Goal: Task Accomplishment & Management: Use online tool/utility

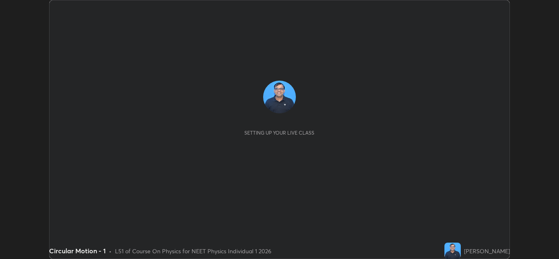
scroll to position [259, 559]
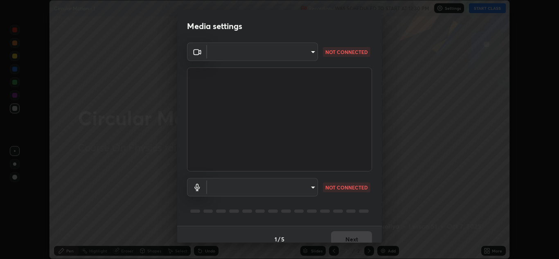
type input "b632b45ffd38abdd59198549972216b0b56846c9a96ca02d214ec0deae62491c"
type input "982100a44dc612433311f36baf8083c9f9f1ec29e260bdb0d307f25265b6b0ac"
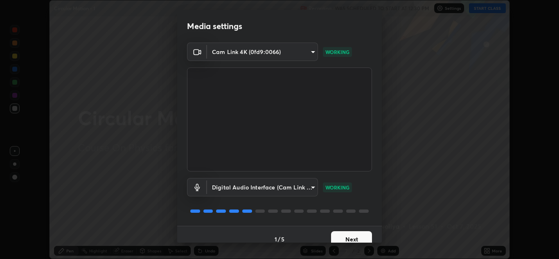
scroll to position [9, 0]
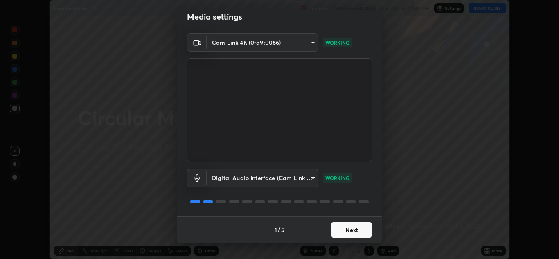
click at [350, 224] on button "Next" at bounding box center [351, 230] width 41 height 16
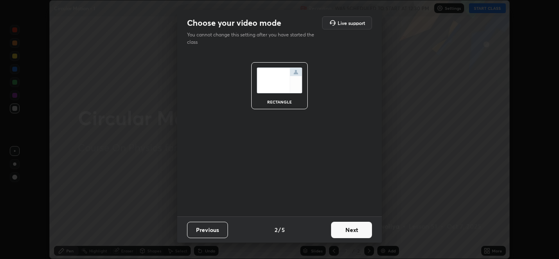
scroll to position [0, 0]
click at [352, 229] on button "Next" at bounding box center [351, 230] width 41 height 16
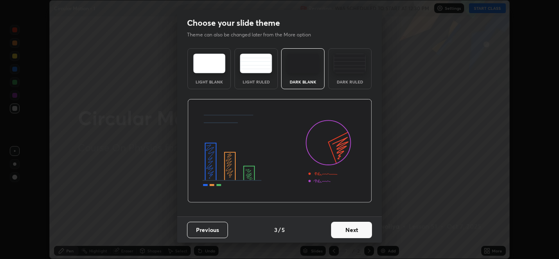
click at [355, 230] on button "Next" at bounding box center [351, 230] width 41 height 16
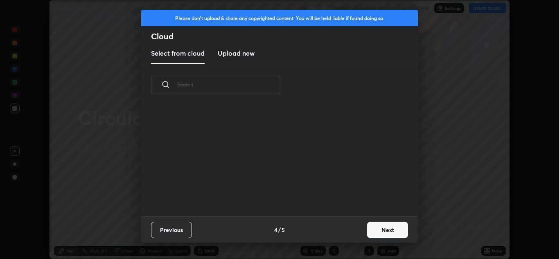
scroll to position [111, 263]
click at [372, 229] on button "Next" at bounding box center [387, 230] width 41 height 16
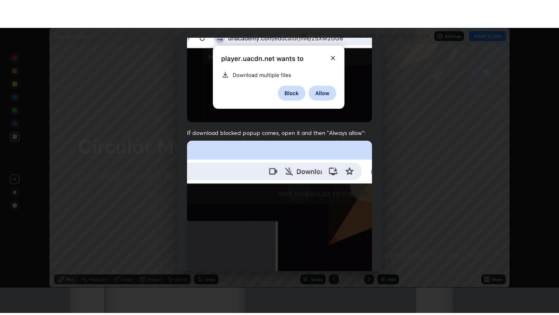
scroll to position [177, 0]
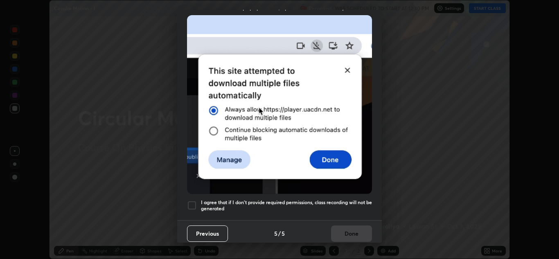
click at [206, 203] on h5 "I agree that if I don't provide required permissions, class recording will not …" at bounding box center [286, 205] width 171 height 13
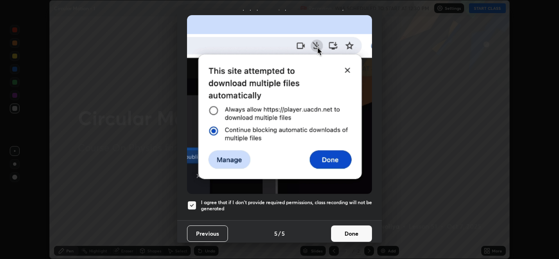
click at [355, 229] on button "Done" at bounding box center [351, 234] width 41 height 16
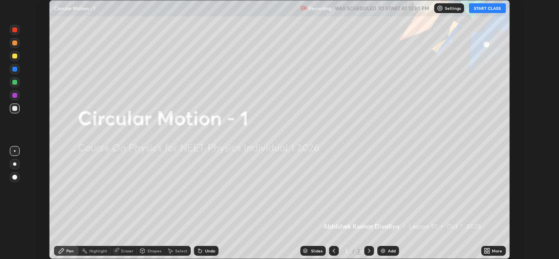
click at [486, 249] on icon at bounding box center [486, 250] width 2 height 2
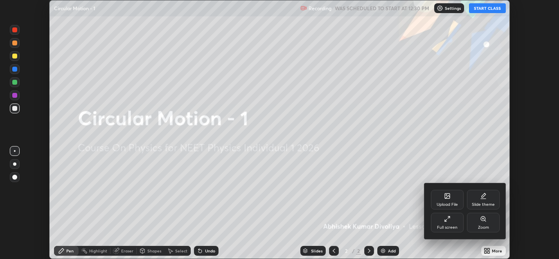
click at [446, 222] on icon at bounding box center [446, 221] width 2 height 2
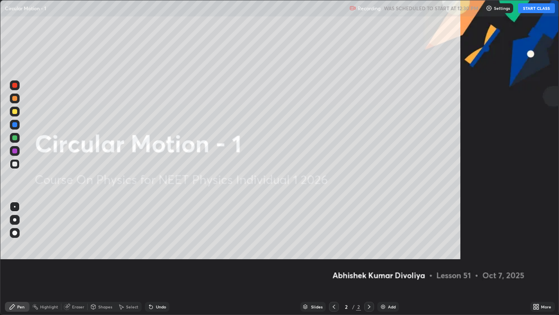
scroll to position [315, 559]
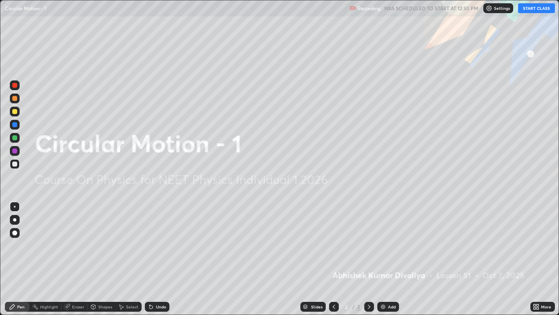
click at [536, 9] on button "START CLASS" at bounding box center [537, 8] width 37 height 10
click at [384, 259] on img at bounding box center [383, 306] width 7 height 7
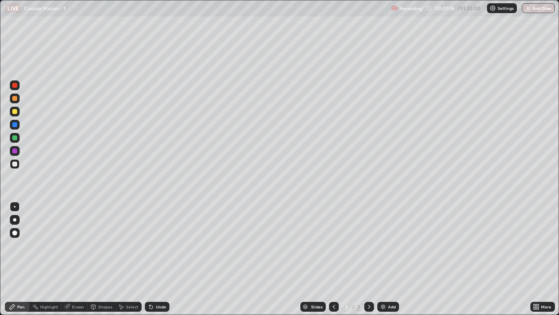
click at [16, 231] on div at bounding box center [14, 232] width 5 height 5
click at [19, 111] on div at bounding box center [15, 111] width 10 height 10
click at [17, 165] on div at bounding box center [14, 163] width 5 height 5
click at [15, 111] on div at bounding box center [14, 111] width 5 height 5
click at [16, 165] on div at bounding box center [14, 163] width 5 height 5
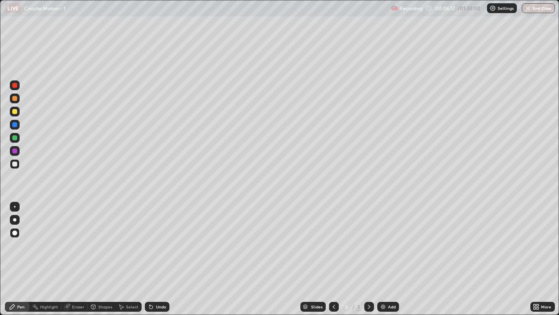
click at [161, 259] on div "Undo" at bounding box center [161, 306] width 10 height 4
click at [13, 127] on div at bounding box center [14, 124] width 5 height 5
click at [160, 259] on div "Undo" at bounding box center [161, 306] width 10 height 4
click at [161, 259] on div "Undo" at bounding box center [161, 306] width 10 height 4
click at [162, 259] on div "Undo" at bounding box center [161, 306] width 10 height 4
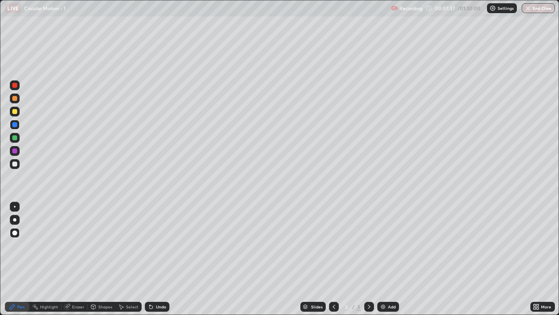
click at [163, 259] on div "Undo" at bounding box center [161, 306] width 10 height 4
click at [385, 259] on img at bounding box center [383, 306] width 7 height 7
click at [15, 111] on div at bounding box center [14, 111] width 5 height 5
click at [15, 96] on div at bounding box center [14, 98] width 5 height 5
click at [16, 165] on div at bounding box center [14, 163] width 5 height 5
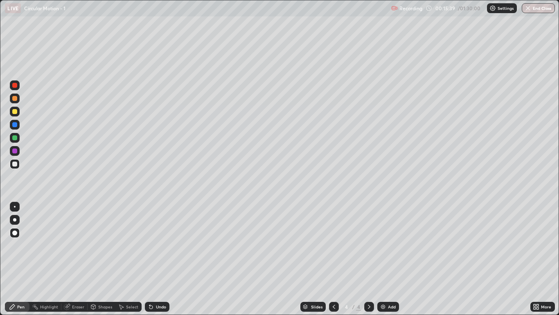
click at [383, 259] on img at bounding box center [383, 306] width 7 height 7
click at [15, 114] on div at bounding box center [15, 111] width 10 height 10
click at [19, 166] on div at bounding box center [15, 164] width 10 height 10
click at [98, 259] on div "Shapes" at bounding box center [102, 306] width 28 height 10
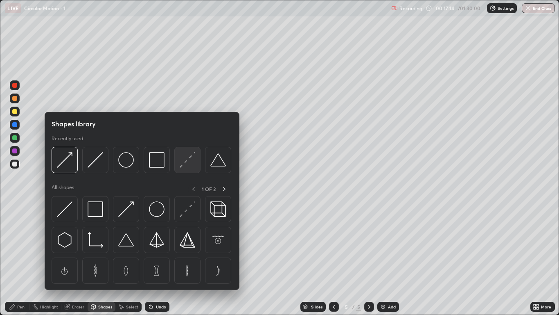
click at [188, 163] on img at bounding box center [188, 160] width 16 height 16
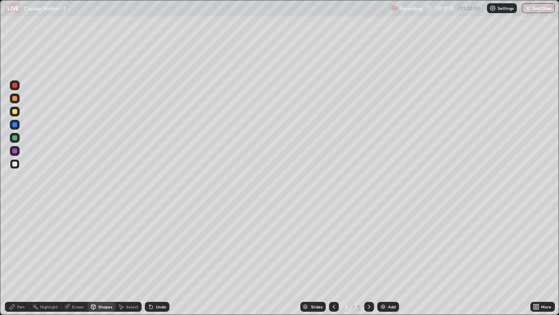
click at [15, 102] on div at bounding box center [15, 98] width 10 height 10
click at [20, 259] on div "Pen" at bounding box center [20, 306] width 7 height 4
click at [105, 259] on div "Shapes" at bounding box center [105, 306] width 14 height 4
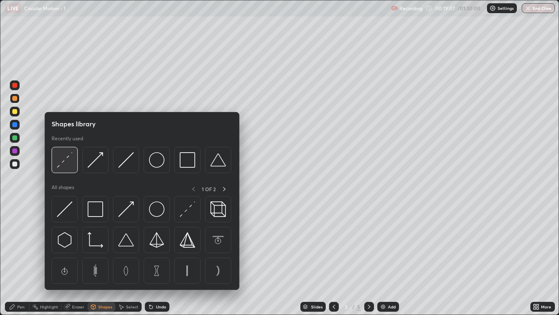
click at [68, 166] on img at bounding box center [65, 160] width 16 height 16
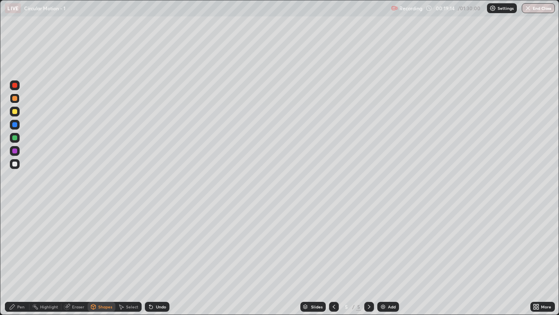
click at [15, 138] on div at bounding box center [14, 137] width 5 height 5
click at [16, 259] on div "Pen" at bounding box center [17, 306] width 25 height 10
click at [15, 154] on div at bounding box center [15, 151] width 10 height 10
click at [387, 259] on div "Add" at bounding box center [389, 306] width 22 height 10
click at [16, 112] on div at bounding box center [14, 111] width 5 height 5
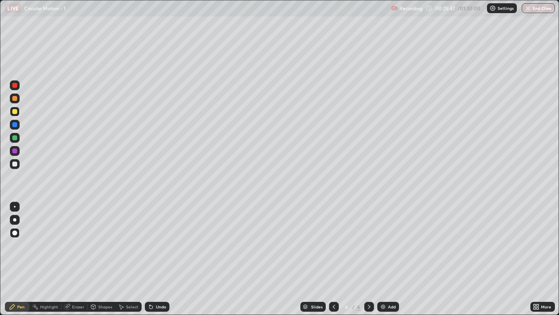
click at [15, 166] on div at bounding box center [14, 163] width 5 height 5
click at [16, 100] on div at bounding box center [14, 98] width 5 height 5
click at [14, 138] on div at bounding box center [14, 137] width 5 height 5
click at [12, 166] on div at bounding box center [15, 164] width 10 height 10
click at [16, 112] on div at bounding box center [14, 111] width 5 height 5
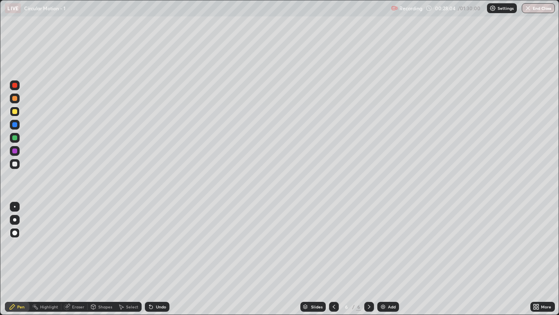
click at [15, 164] on div at bounding box center [14, 163] width 5 height 5
click at [16, 100] on div at bounding box center [14, 98] width 5 height 5
click at [14, 165] on div at bounding box center [14, 163] width 5 height 5
click at [391, 259] on div "Add" at bounding box center [392, 306] width 8 height 4
click at [102, 259] on div "Shapes" at bounding box center [105, 306] width 14 height 4
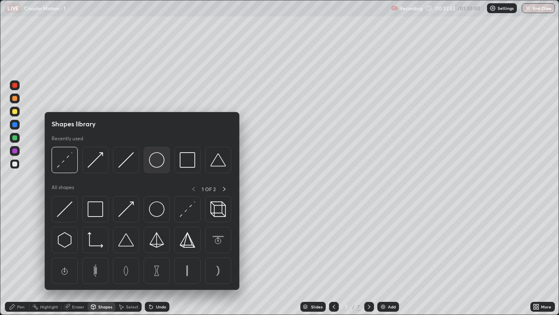
click at [158, 161] on img at bounding box center [157, 160] width 16 height 16
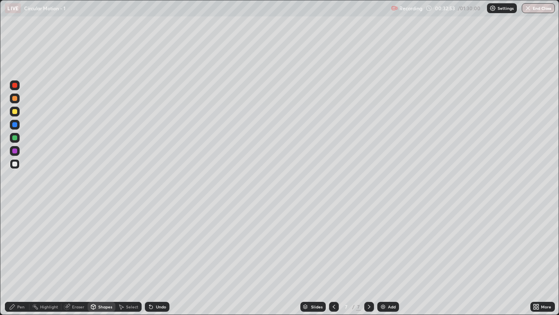
click at [14, 113] on div at bounding box center [14, 111] width 5 height 5
click at [23, 259] on div "Pen" at bounding box center [20, 306] width 7 height 4
click at [15, 164] on div at bounding box center [14, 163] width 5 height 5
click at [15, 138] on div at bounding box center [14, 137] width 5 height 5
click at [16, 259] on icon at bounding box center [12, 306] width 7 height 7
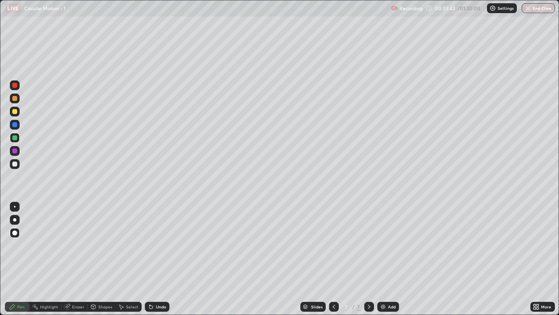
click at [15, 164] on div at bounding box center [14, 163] width 5 height 5
click at [101, 259] on div "Shapes" at bounding box center [105, 306] width 14 height 4
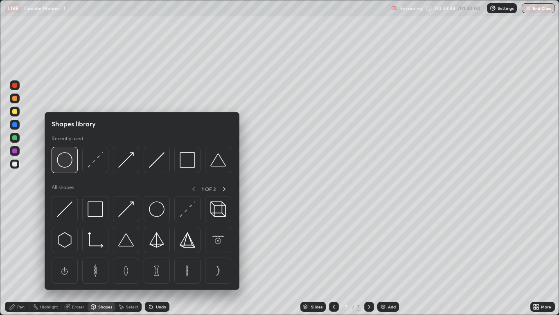
click at [69, 166] on img at bounding box center [65, 160] width 16 height 16
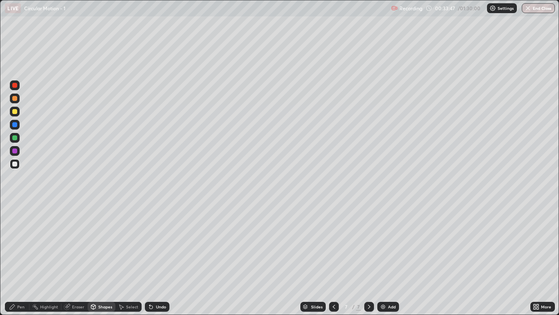
click at [15, 259] on icon at bounding box center [12, 306] width 7 height 7
click at [157, 259] on div "Undo" at bounding box center [157, 306] width 25 height 10
click at [156, 259] on div "Undo" at bounding box center [161, 306] width 10 height 4
click at [157, 259] on div "Undo" at bounding box center [161, 306] width 10 height 4
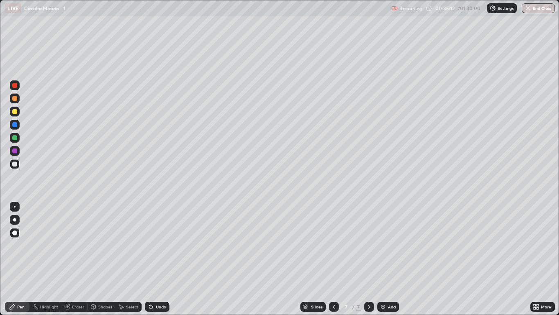
click at [15, 98] on div at bounding box center [14, 98] width 5 height 5
click at [15, 111] on div at bounding box center [14, 111] width 5 height 5
click at [15, 162] on div at bounding box center [14, 163] width 5 height 5
click at [387, 259] on div "Add" at bounding box center [389, 306] width 22 height 10
click at [16, 111] on div at bounding box center [14, 111] width 5 height 5
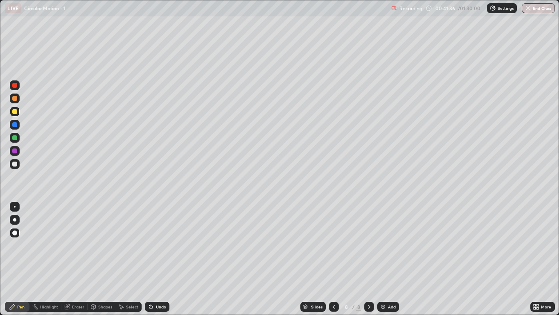
click at [15, 164] on div at bounding box center [14, 163] width 5 height 5
click at [157, 259] on div "Undo" at bounding box center [161, 306] width 10 height 4
click at [158, 259] on div "Undo" at bounding box center [161, 306] width 10 height 4
click at [160, 259] on div "Undo" at bounding box center [161, 306] width 10 height 4
click at [385, 259] on img at bounding box center [383, 306] width 7 height 7
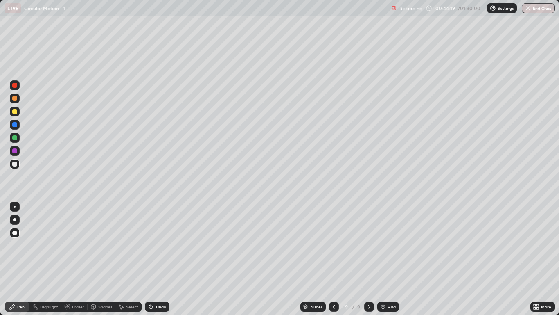
click at [15, 111] on div at bounding box center [14, 111] width 5 height 5
click at [15, 165] on div at bounding box center [14, 163] width 5 height 5
click at [17, 100] on div at bounding box center [15, 98] width 10 height 10
click at [16, 163] on div at bounding box center [14, 163] width 5 height 5
click at [15, 138] on div at bounding box center [14, 137] width 5 height 5
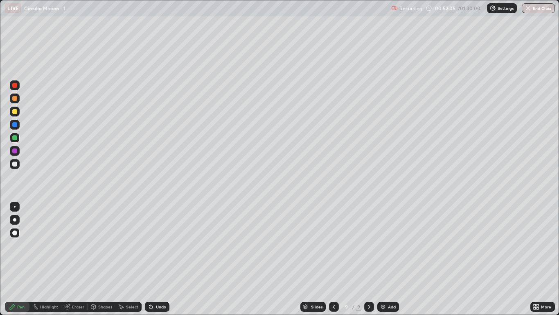
click at [15, 164] on div at bounding box center [14, 163] width 5 height 5
click at [386, 259] on img at bounding box center [383, 306] width 7 height 7
click at [17, 112] on div at bounding box center [14, 111] width 5 height 5
click at [101, 259] on div "Shapes" at bounding box center [105, 306] width 14 height 4
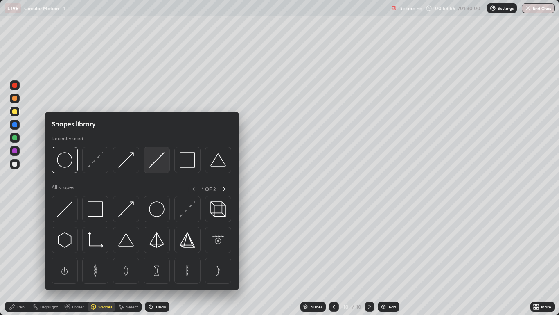
click at [152, 167] on img at bounding box center [157, 160] width 16 height 16
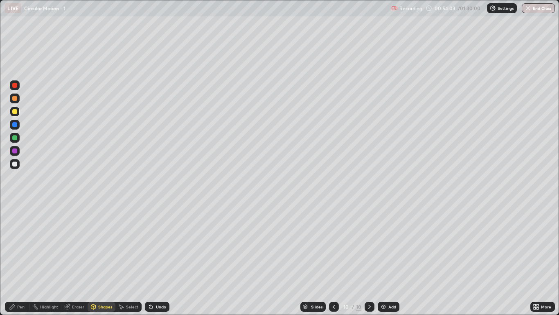
click at [20, 259] on div "Pen" at bounding box center [20, 306] width 7 height 4
click at [15, 165] on div at bounding box center [14, 163] width 5 height 5
click at [103, 259] on div "Shapes" at bounding box center [105, 306] width 14 height 4
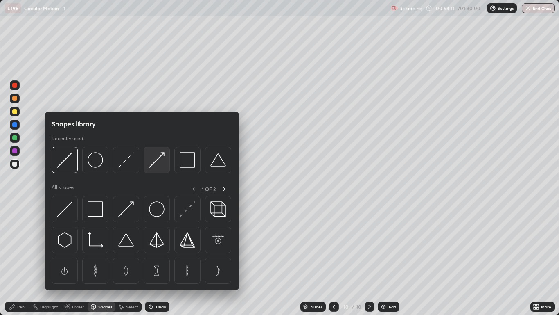
click at [156, 166] on img at bounding box center [157, 160] width 16 height 16
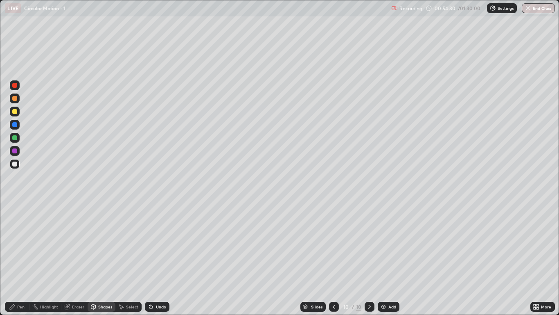
click at [16, 259] on div "Pen" at bounding box center [17, 306] width 25 height 10
click at [104, 259] on div "Shapes" at bounding box center [105, 306] width 14 height 4
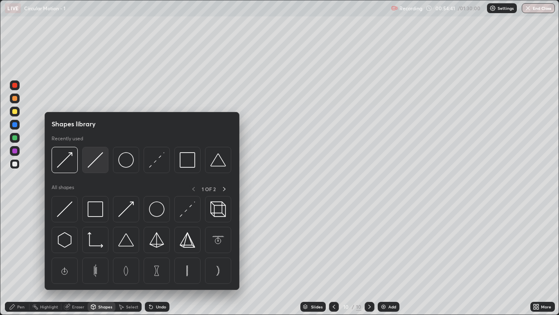
click at [95, 163] on img at bounding box center [96, 160] width 16 height 16
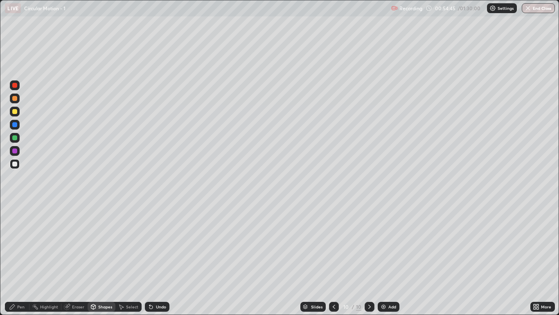
click at [21, 259] on div "Pen" at bounding box center [17, 306] width 25 height 10
click at [103, 259] on div "Shapes" at bounding box center [105, 306] width 14 height 4
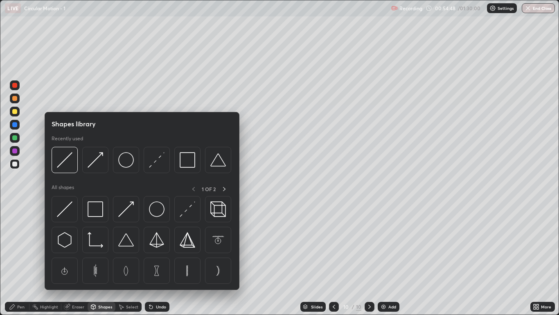
click at [91, 164] on img at bounding box center [96, 160] width 16 height 16
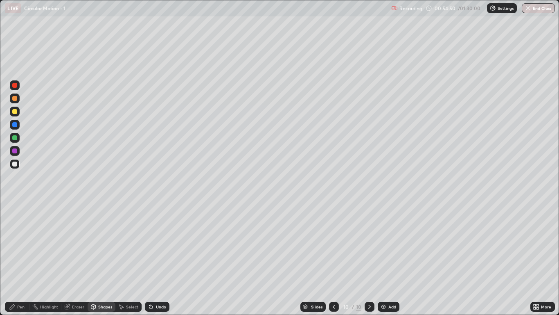
click at [21, 259] on div "Pen" at bounding box center [17, 306] width 25 height 10
click at [101, 259] on div "Shapes" at bounding box center [102, 306] width 28 height 10
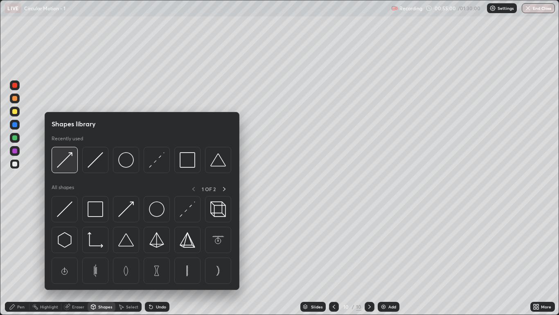
click at [68, 170] on div at bounding box center [65, 160] width 26 height 26
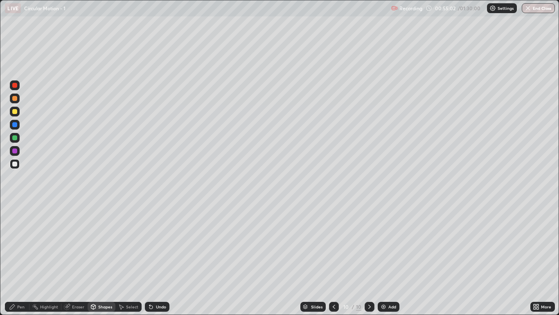
click at [17, 259] on div "Pen" at bounding box center [20, 306] width 7 height 4
click at [17, 139] on div at bounding box center [14, 137] width 5 height 5
click at [109, 259] on div "Shapes" at bounding box center [105, 306] width 14 height 4
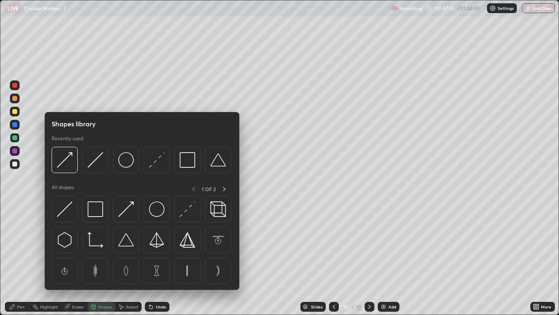
click at [16, 165] on div at bounding box center [14, 163] width 5 height 5
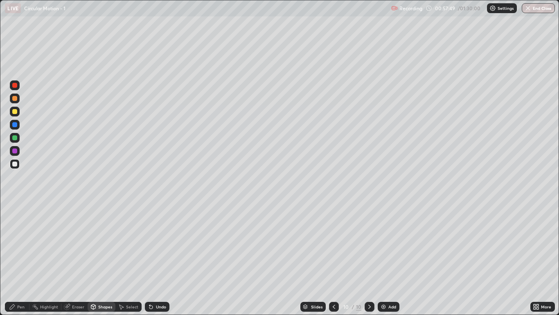
click at [161, 259] on div "Undo" at bounding box center [161, 306] width 10 height 4
click at [106, 259] on div "Shapes" at bounding box center [105, 306] width 14 height 4
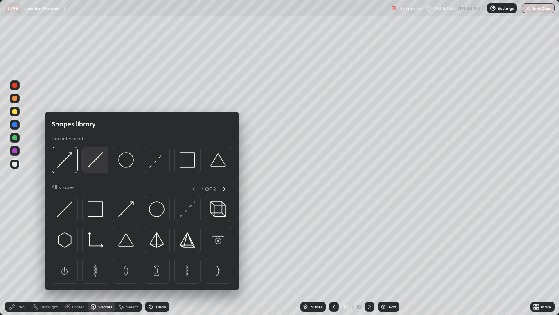
click at [97, 161] on img at bounding box center [96, 160] width 16 height 16
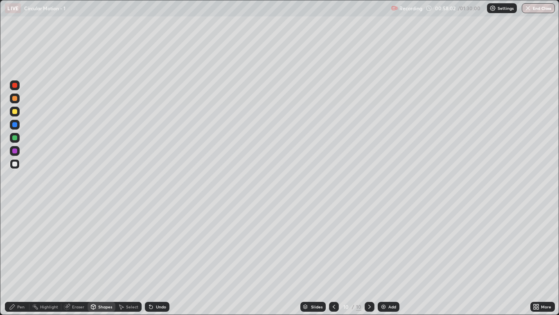
click at [107, 259] on div "Shapes" at bounding box center [102, 306] width 28 height 10
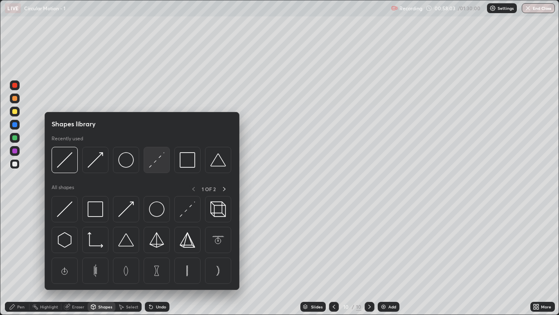
click at [156, 156] on img at bounding box center [157, 160] width 16 height 16
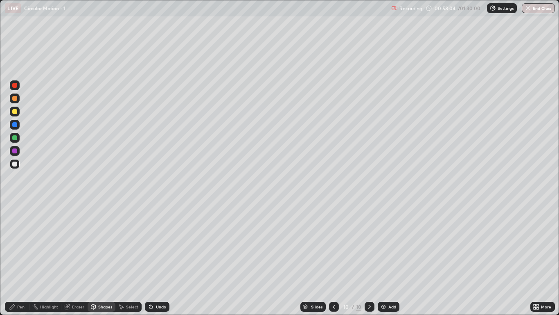
click at [15, 98] on div at bounding box center [14, 98] width 5 height 5
click at [21, 259] on div "Pen" at bounding box center [20, 306] width 7 height 4
click at [15, 138] on div at bounding box center [14, 137] width 5 height 5
click at [100, 259] on div "Shapes" at bounding box center [102, 306] width 28 height 10
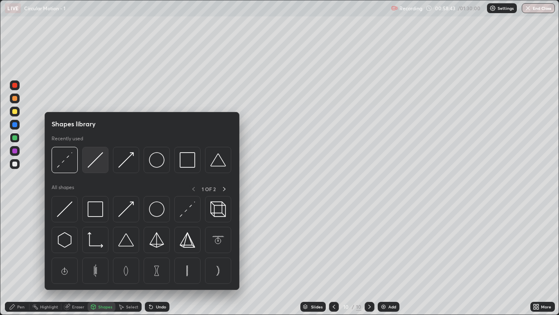
click at [95, 166] on img at bounding box center [96, 160] width 16 height 16
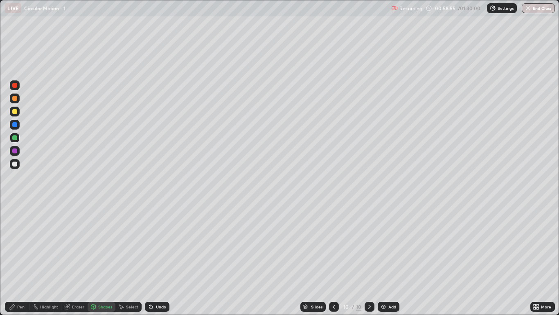
click at [20, 259] on div "Pen" at bounding box center [20, 306] width 7 height 4
click at [383, 259] on div "Add" at bounding box center [389, 306] width 22 height 10
click at [18, 113] on div at bounding box center [15, 111] width 10 height 10
click at [104, 259] on div "Shapes" at bounding box center [105, 306] width 14 height 4
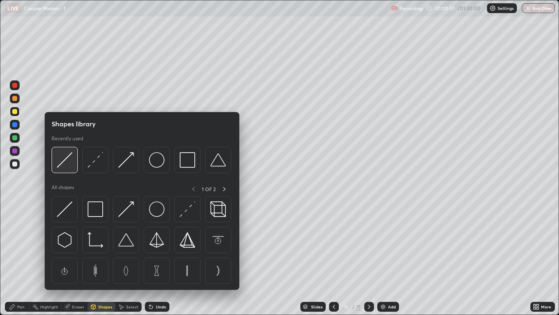
click at [72, 166] on img at bounding box center [65, 160] width 16 height 16
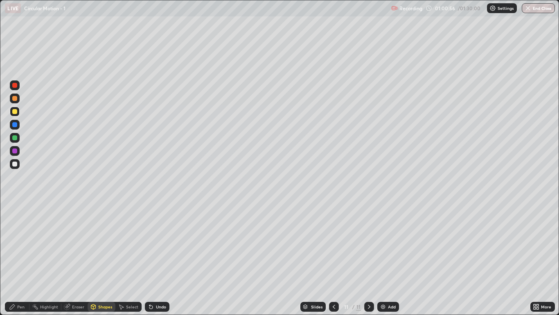
click at [21, 259] on div "Pen" at bounding box center [20, 306] width 7 height 4
click at [17, 138] on div at bounding box center [14, 137] width 5 height 5
click at [103, 259] on div "Shapes" at bounding box center [105, 306] width 14 height 4
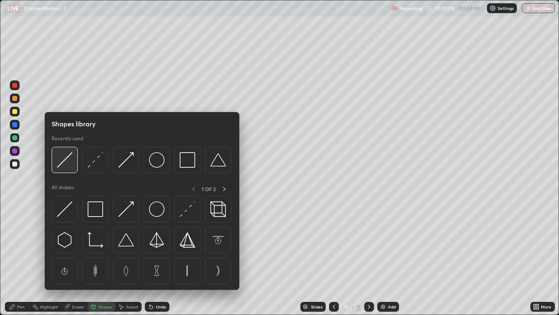
click at [70, 164] on img at bounding box center [65, 160] width 16 height 16
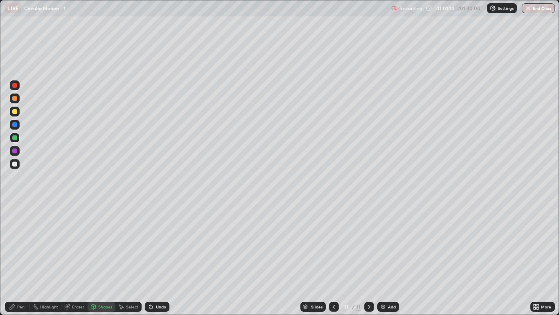
click at [75, 259] on div "Eraser" at bounding box center [78, 306] width 12 height 4
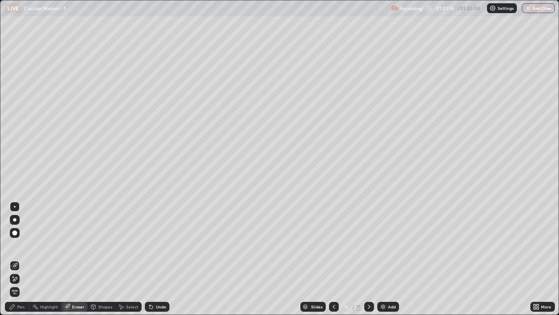
click at [23, 259] on div "Pen" at bounding box center [17, 306] width 25 height 10
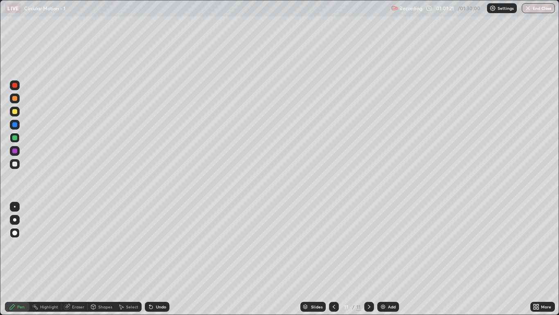
click at [106, 259] on div "Shapes" at bounding box center [105, 306] width 14 height 4
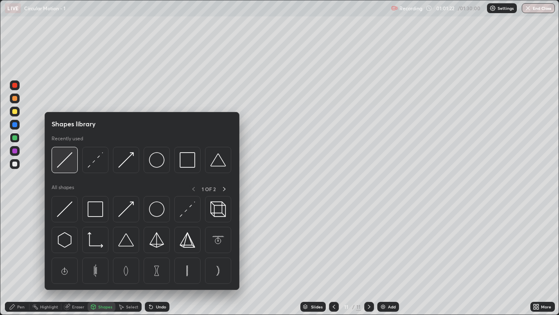
click at [71, 161] on img at bounding box center [65, 160] width 16 height 16
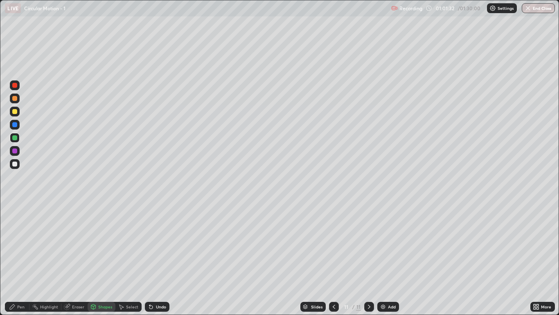
click at [20, 259] on div "Pen" at bounding box center [20, 306] width 7 height 4
click at [103, 259] on div "Shapes" at bounding box center [105, 306] width 14 height 4
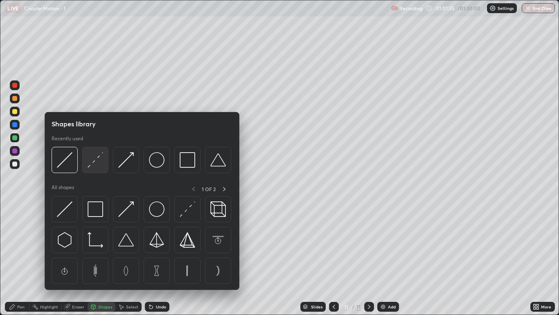
click at [102, 161] on img at bounding box center [96, 160] width 16 height 16
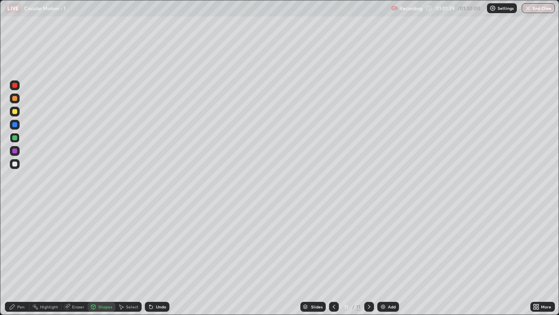
click at [24, 259] on div "Pen" at bounding box center [20, 306] width 7 height 4
click at [12, 164] on div at bounding box center [14, 163] width 5 height 5
click at [15, 99] on div at bounding box center [14, 98] width 5 height 5
click at [104, 259] on div "Shapes" at bounding box center [105, 306] width 14 height 4
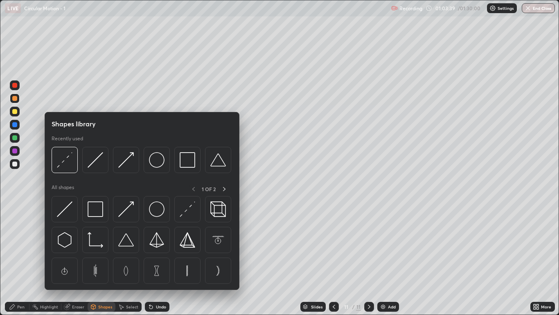
click at [91, 166] on img at bounding box center [96, 160] width 16 height 16
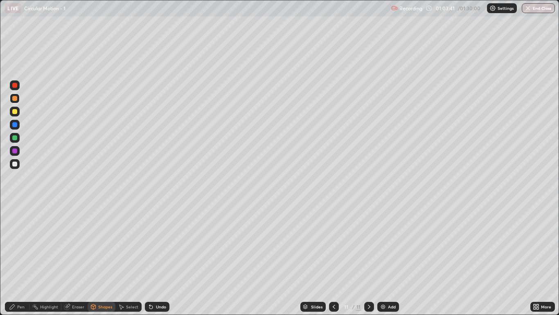
click at [101, 259] on div "Shapes" at bounding box center [105, 306] width 14 height 4
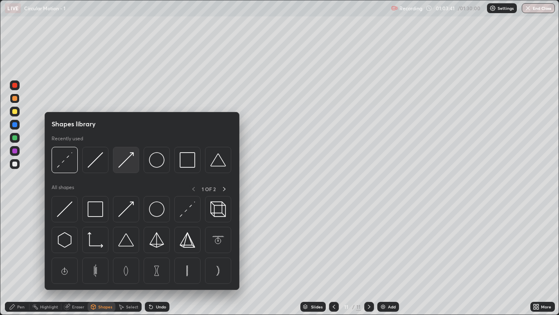
click at [124, 165] on img at bounding box center [126, 160] width 16 height 16
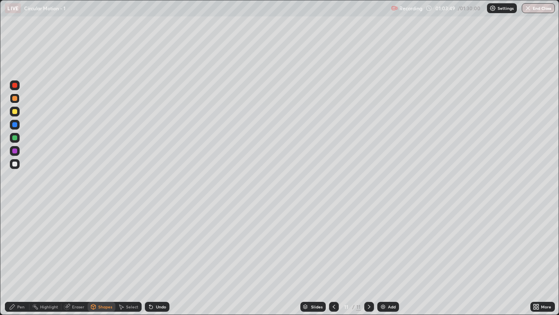
click at [25, 259] on div "Pen" at bounding box center [17, 306] width 25 height 10
click at [160, 259] on div "Undo" at bounding box center [157, 306] width 25 height 10
click at [15, 164] on div at bounding box center [14, 163] width 5 height 5
click at [101, 259] on div "Shapes" at bounding box center [105, 306] width 14 height 4
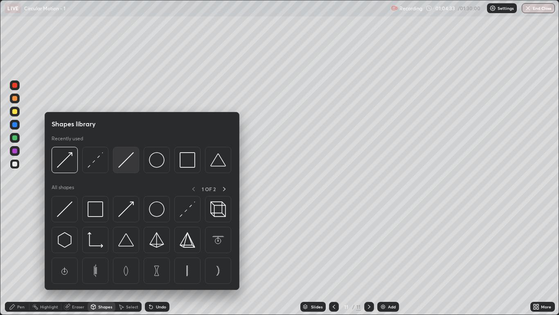
click at [125, 165] on img at bounding box center [126, 160] width 16 height 16
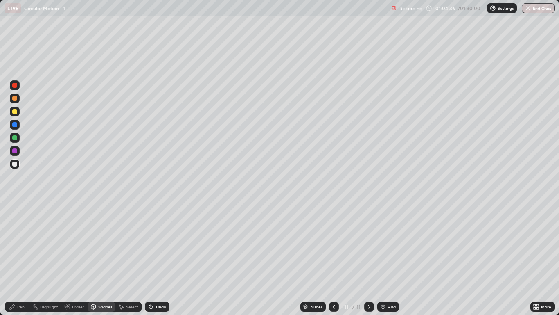
click at [20, 259] on div "Pen" at bounding box center [17, 306] width 25 height 10
click at [385, 259] on img at bounding box center [383, 306] width 7 height 7
click at [15, 111] on div at bounding box center [14, 111] width 5 height 5
click at [15, 164] on div at bounding box center [14, 163] width 5 height 5
click at [16, 139] on div at bounding box center [14, 137] width 5 height 5
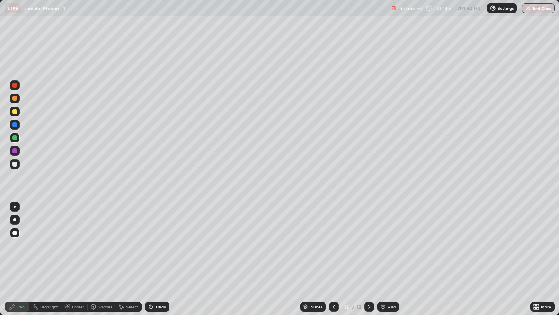
click at [78, 259] on div "Eraser" at bounding box center [78, 306] width 12 height 4
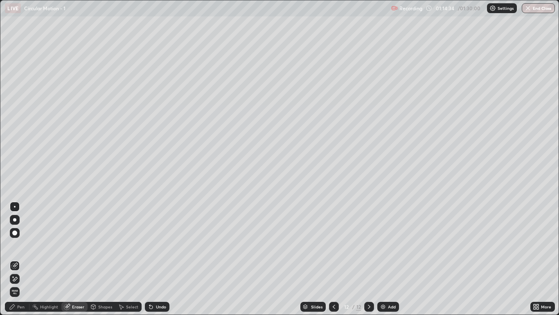
click at [21, 259] on div "Pen" at bounding box center [20, 306] width 7 height 4
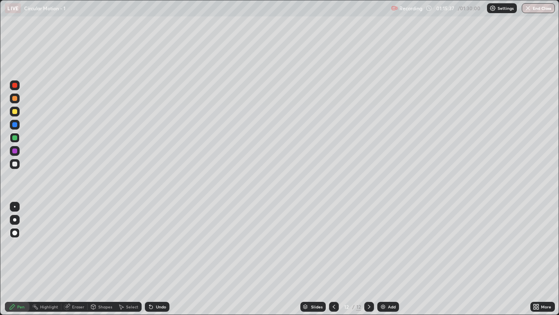
click at [380, 259] on img at bounding box center [383, 306] width 7 height 7
click at [16, 113] on div at bounding box center [14, 111] width 5 height 5
click at [105, 259] on div "Shapes" at bounding box center [105, 306] width 14 height 4
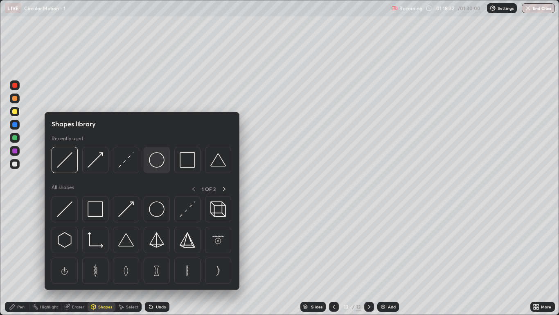
click at [149, 163] on img at bounding box center [157, 160] width 16 height 16
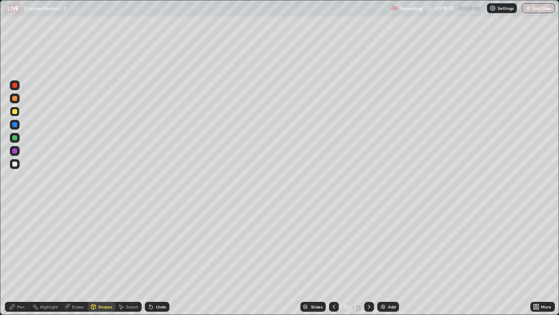
click at [105, 259] on div "Shapes" at bounding box center [105, 306] width 14 height 4
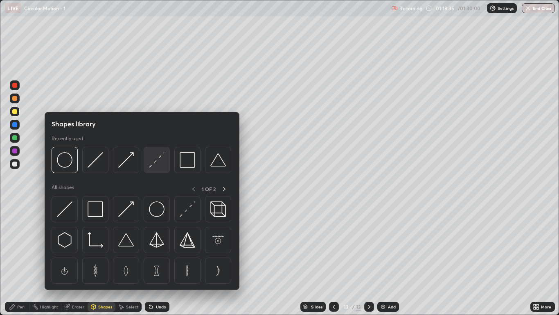
click at [156, 166] on img at bounding box center [157, 160] width 16 height 16
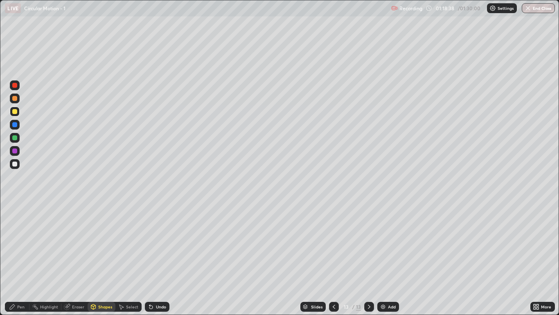
click at [20, 259] on div "Pen" at bounding box center [20, 306] width 7 height 4
click at [14, 165] on div at bounding box center [14, 163] width 5 height 5
click at [18, 138] on div at bounding box center [15, 138] width 10 height 10
click at [102, 259] on div "Shapes" at bounding box center [102, 306] width 28 height 10
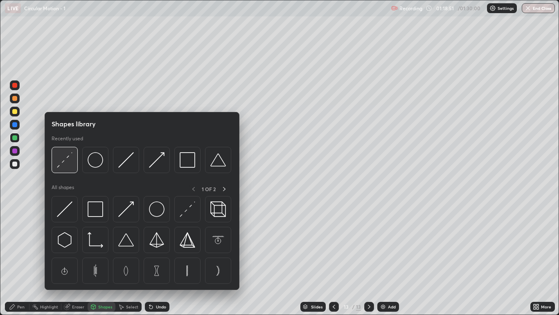
click at [68, 168] on div at bounding box center [65, 160] width 26 height 26
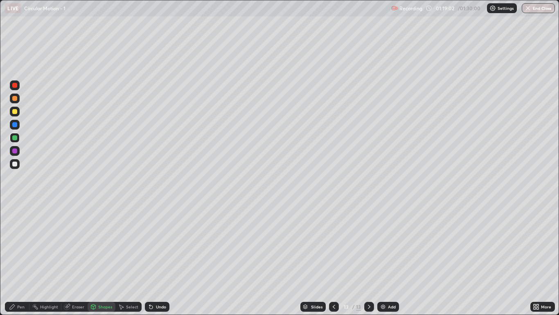
click at [22, 259] on div "Pen" at bounding box center [20, 306] width 7 height 4
click at [105, 259] on div "Shapes" at bounding box center [105, 306] width 14 height 4
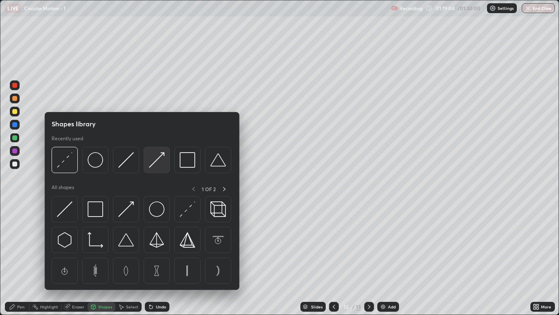
click at [154, 161] on img at bounding box center [157, 160] width 16 height 16
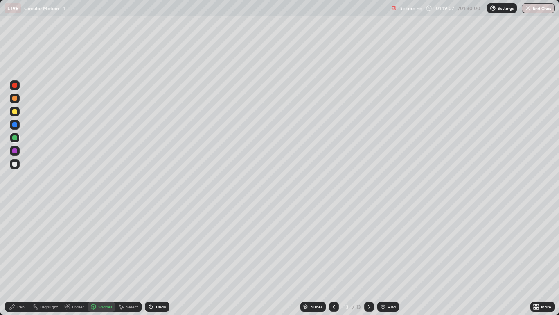
click at [23, 259] on div "Pen" at bounding box center [20, 306] width 7 height 4
click at [15, 111] on div at bounding box center [14, 111] width 5 height 5
click at [17, 100] on div at bounding box center [14, 98] width 5 height 5
click at [103, 259] on div "Shapes" at bounding box center [102, 306] width 28 height 10
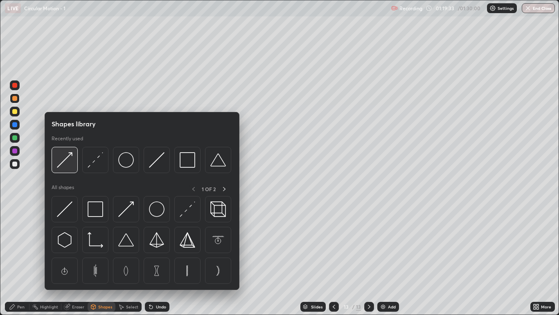
click at [66, 168] on div at bounding box center [65, 160] width 26 height 26
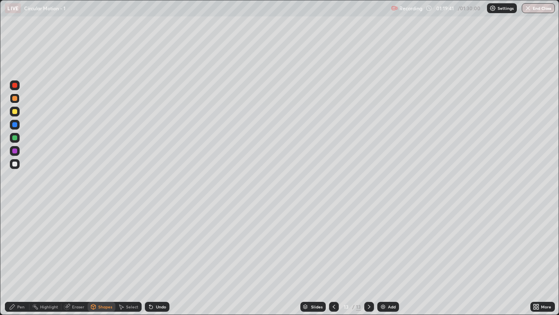
click at [102, 259] on div "Shapes" at bounding box center [105, 306] width 14 height 4
click at [20, 259] on div "Pen" at bounding box center [20, 306] width 7 height 4
click at [14, 168] on div at bounding box center [15, 164] width 10 height 10
click at [101, 259] on div "Shapes" at bounding box center [105, 306] width 14 height 4
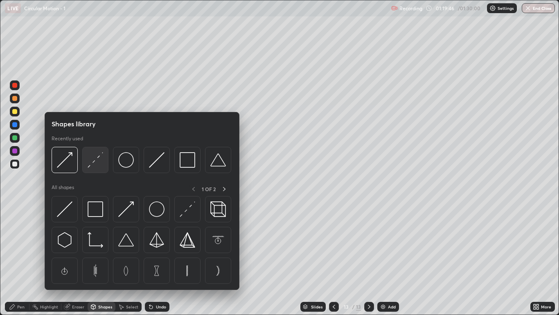
click at [93, 166] on img at bounding box center [96, 160] width 16 height 16
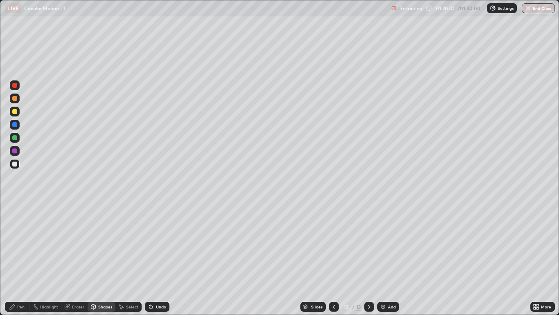
click at [21, 259] on div "Pen" at bounding box center [20, 306] width 7 height 4
click at [108, 259] on div "Shapes" at bounding box center [105, 306] width 14 height 4
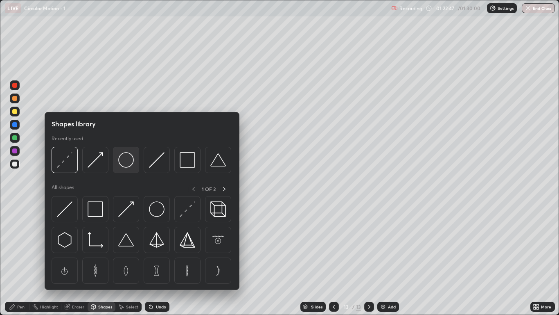
click at [133, 161] on img at bounding box center [126, 160] width 16 height 16
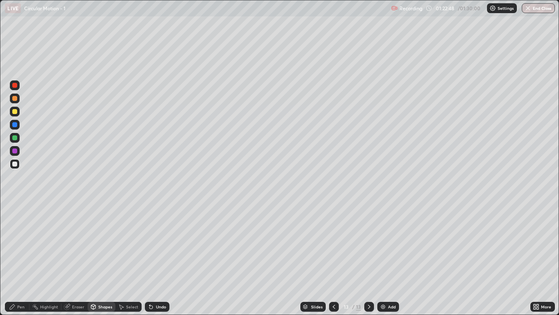
click at [16, 111] on div at bounding box center [14, 111] width 5 height 5
click at [106, 259] on div "Shapes" at bounding box center [105, 306] width 14 height 4
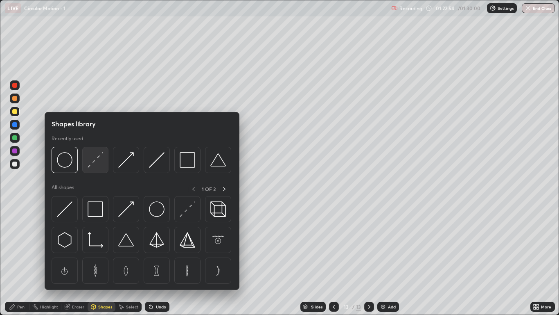
click at [100, 164] on img at bounding box center [96, 160] width 16 height 16
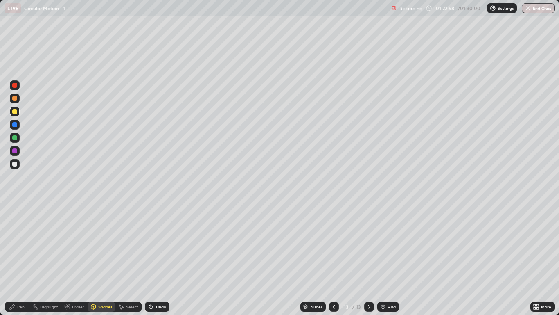
click at [21, 259] on div "Pen" at bounding box center [20, 306] width 7 height 4
click at [15, 138] on div at bounding box center [14, 137] width 5 height 5
click at [80, 259] on div "Eraser" at bounding box center [78, 306] width 12 height 4
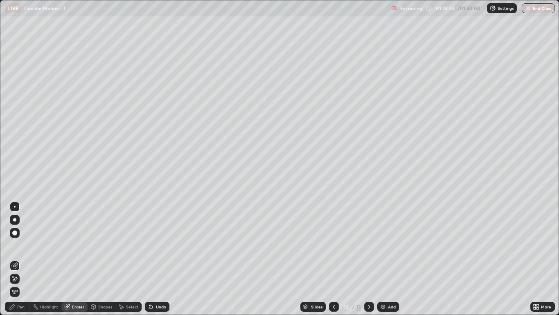
click at [24, 259] on div "Pen" at bounding box center [17, 306] width 25 height 10
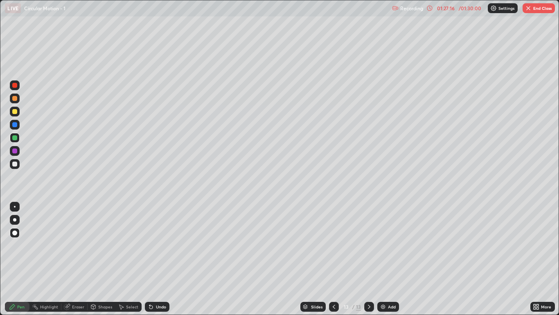
click at [542, 8] on button "End Class" at bounding box center [539, 8] width 32 height 10
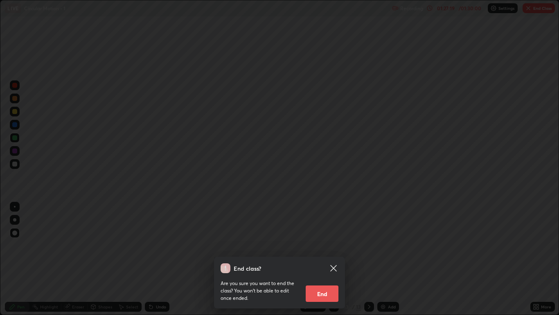
click at [333, 259] on icon at bounding box center [334, 268] width 6 height 6
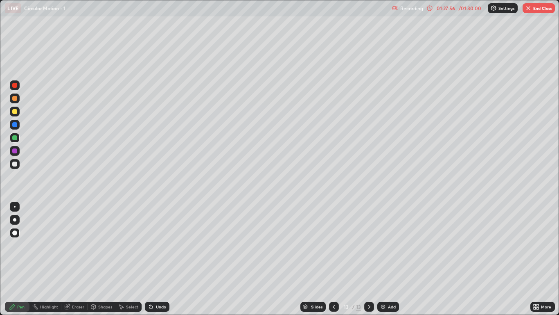
click at [540, 9] on button "End Class" at bounding box center [539, 8] width 32 height 10
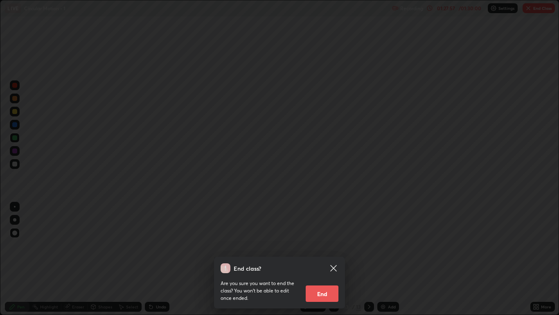
click at [327, 259] on button "End" at bounding box center [322, 293] width 33 height 16
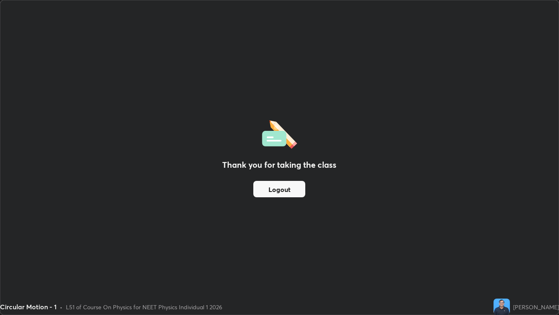
click at [292, 186] on button "Logout" at bounding box center [280, 189] width 52 height 16
